Goal: Task Accomplishment & Management: Use online tool/utility

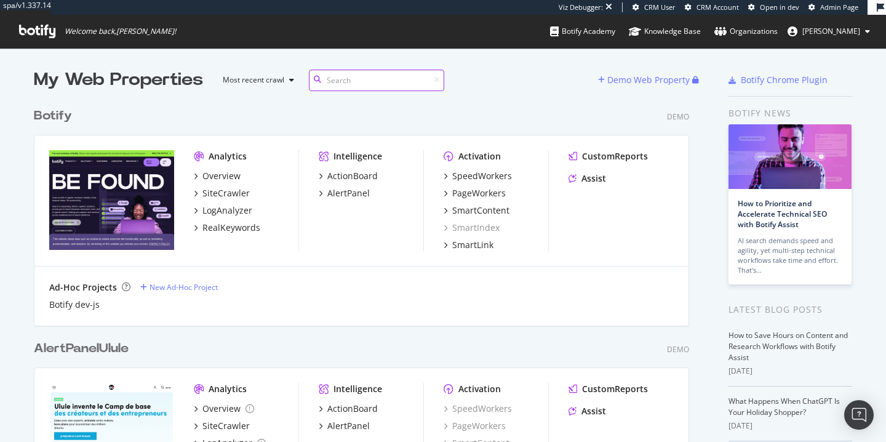
scroll to position [1301, 656]
click at [476, 190] on div "PageWorkers" at bounding box center [479, 193] width 54 height 12
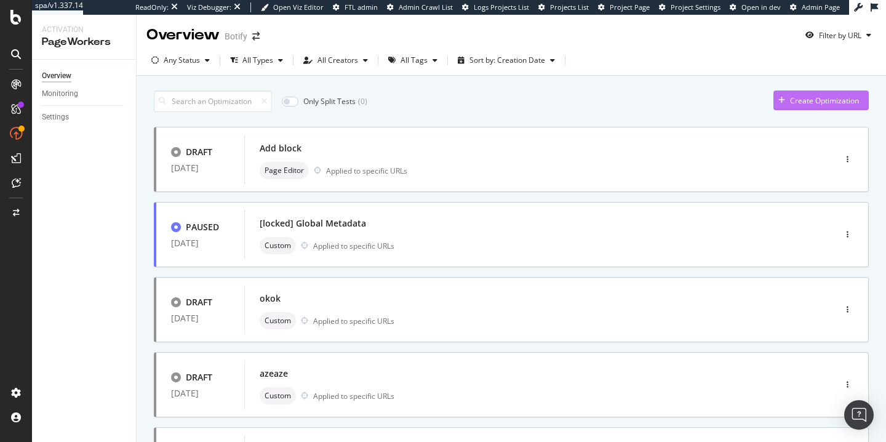
click at [821, 95] on div "Create Optimization" at bounding box center [824, 100] width 69 height 10
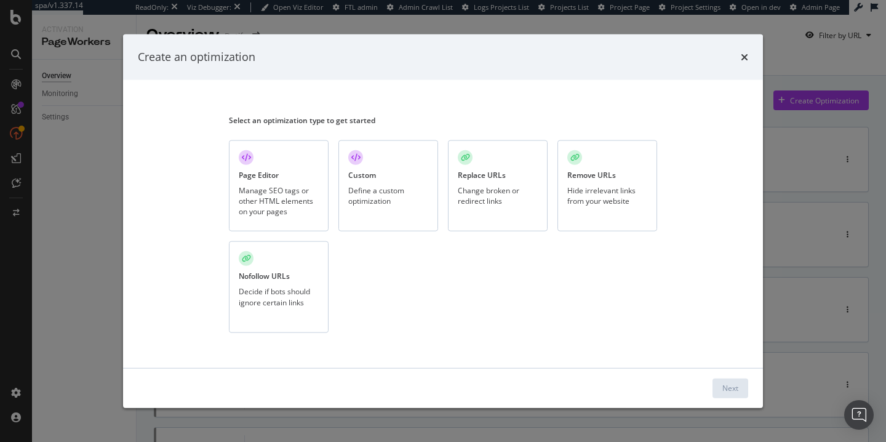
click at [503, 179] on div "Replace URLs" at bounding box center [482, 174] width 48 height 10
click at [752, 390] on div "Next" at bounding box center [443, 387] width 640 height 39
drag, startPoint x: 751, startPoint y: 396, endPoint x: 739, endPoint y: 390, distance: 13.8
click at [751, 396] on div "Next" at bounding box center [443, 387] width 640 height 39
click at [739, 390] on button "Next" at bounding box center [731, 388] width 36 height 20
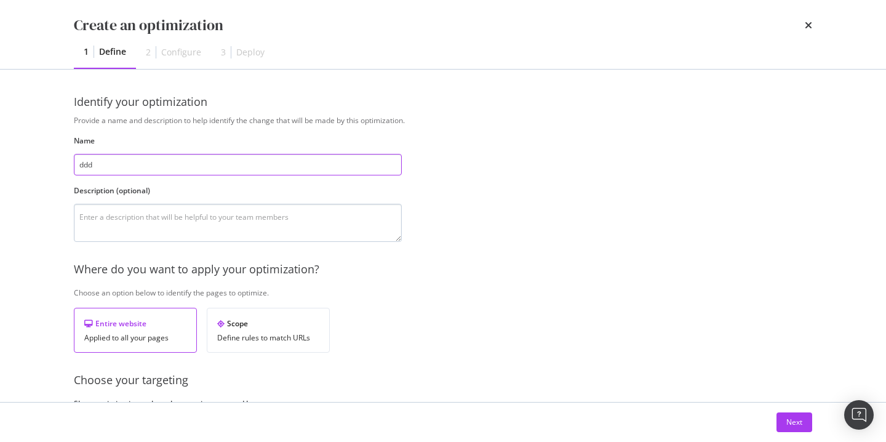
type input "ddd"
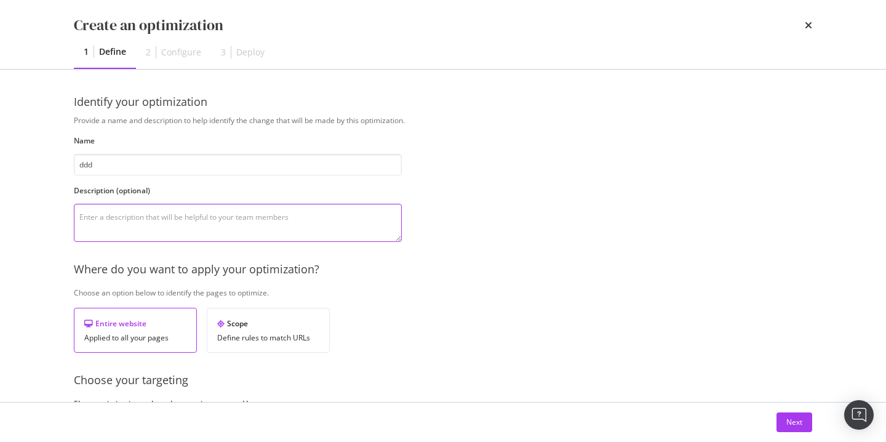
click at [266, 215] on textarea "modal" at bounding box center [238, 223] width 328 height 38
type textarea "dd"
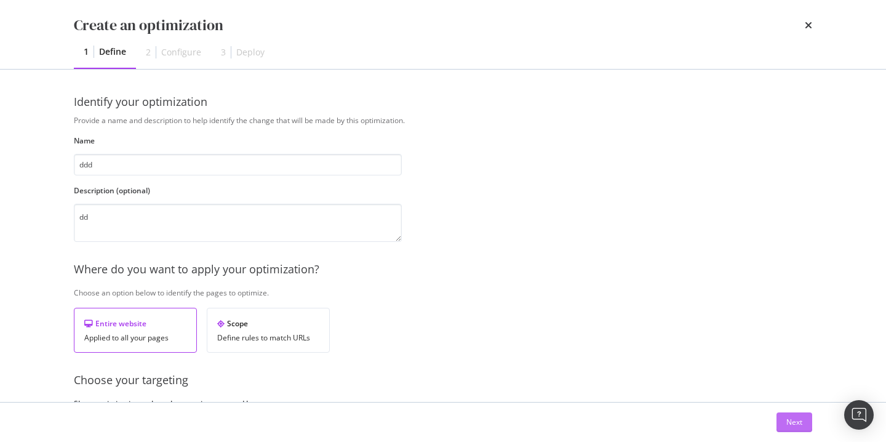
click at [799, 423] on div "Next" at bounding box center [795, 422] width 16 height 10
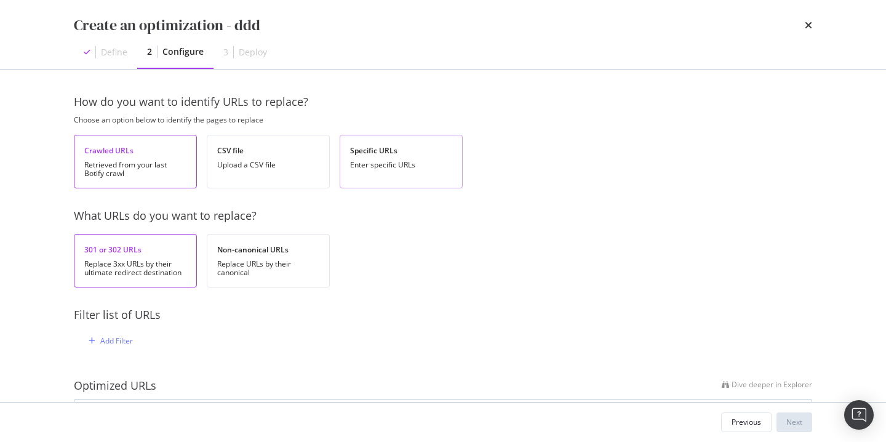
click at [387, 158] on div "Specific URLs Enter specific URLs" at bounding box center [401, 162] width 123 height 54
